Goal: Task Accomplishment & Management: Complete application form

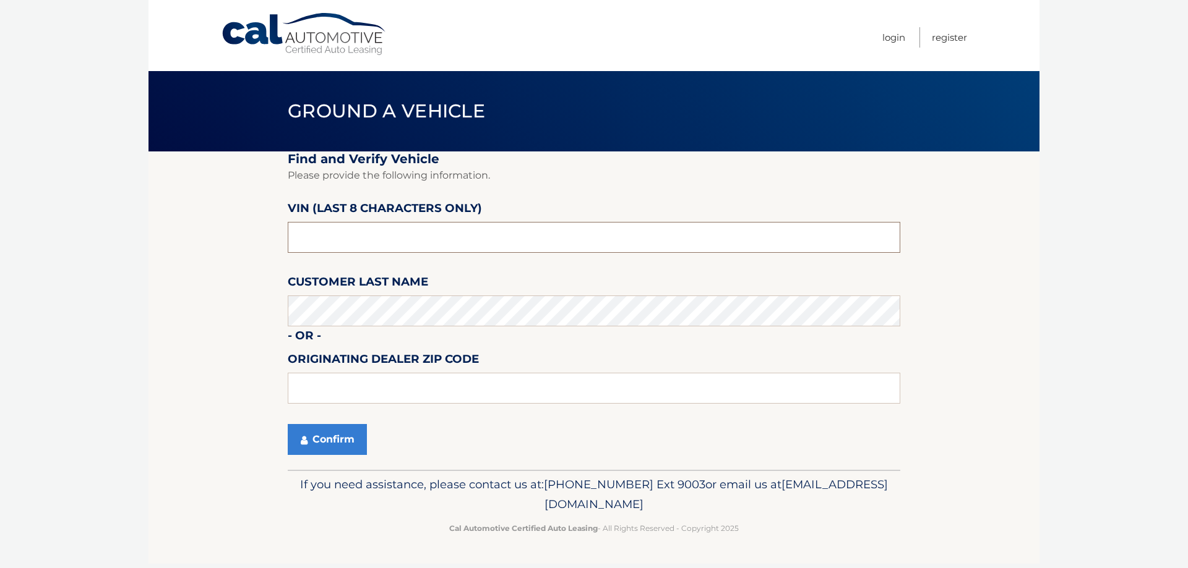
click at [349, 238] on input "text" at bounding box center [594, 237] width 612 height 31
drag, startPoint x: 355, startPoint y: 237, endPoint x: 142, endPoint y: 241, distance: 212.8
click at [142, 239] on body "Cal Automotive Menu Login Register Ground a Vehicle" at bounding box center [594, 284] width 1188 height 568
type input "N8546692"
click at [310, 448] on button "Confirm" at bounding box center [327, 439] width 79 height 31
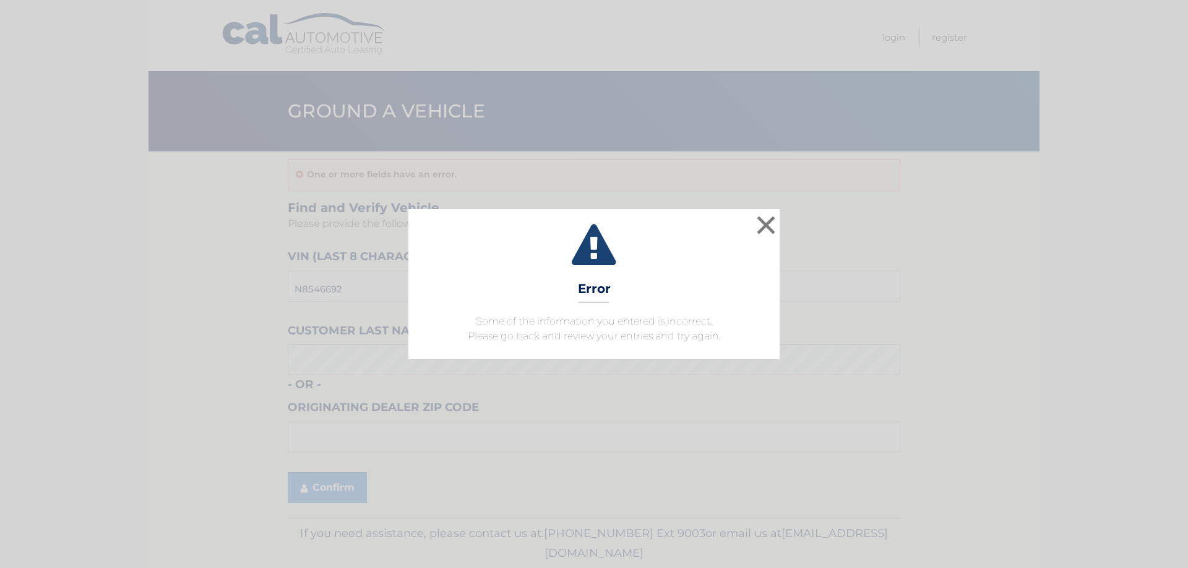
click at [391, 416] on div "× Error Some of the information you entered is incorrect. Please go back and re…" at bounding box center [594, 284] width 1188 height 568
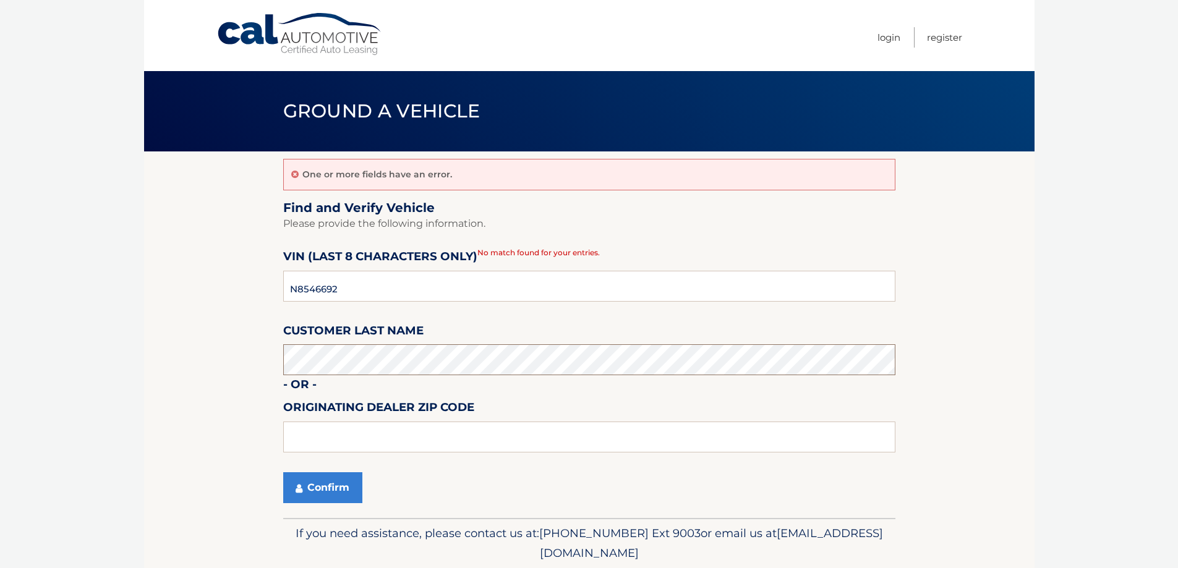
click at [41, 410] on body "Cal Automotive Menu Login Register Ground a Vehicle" at bounding box center [589, 284] width 1178 height 568
drag, startPoint x: 363, startPoint y: 294, endPoint x: 5, endPoint y: 331, distance: 360.0
click at [5, 330] on body "Cal Automotive Menu Login Register Ground a Vehicle" at bounding box center [589, 284] width 1178 height 568
type input "N8546692"
click at [310, 494] on button "Confirm" at bounding box center [322, 488] width 79 height 31
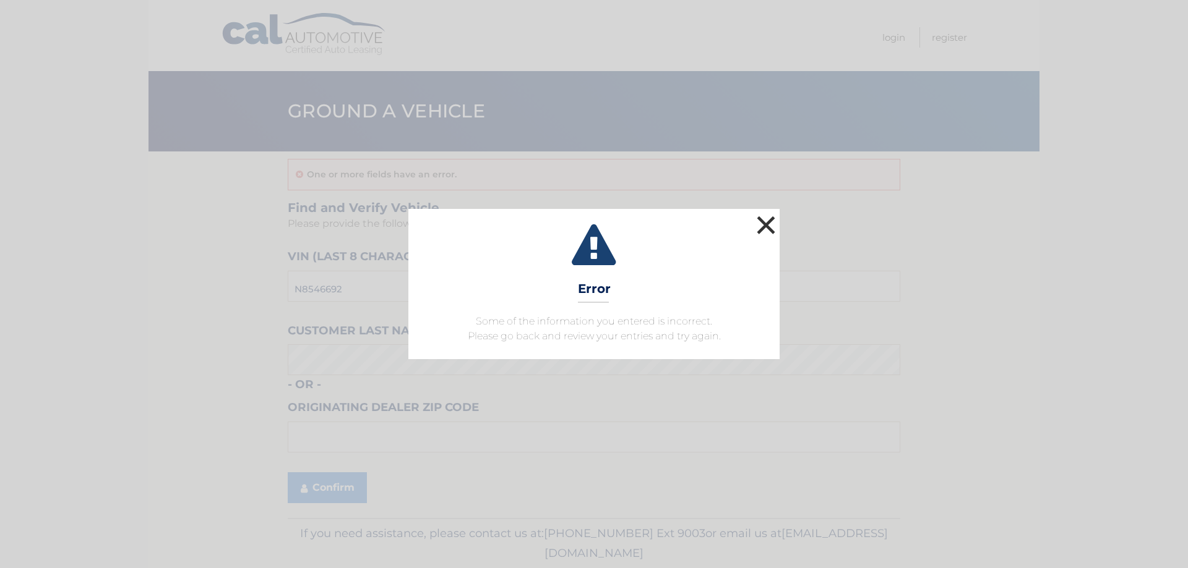
click at [770, 229] on button "×" at bounding box center [765, 225] width 25 height 25
